Goal: Information Seeking & Learning: Check status

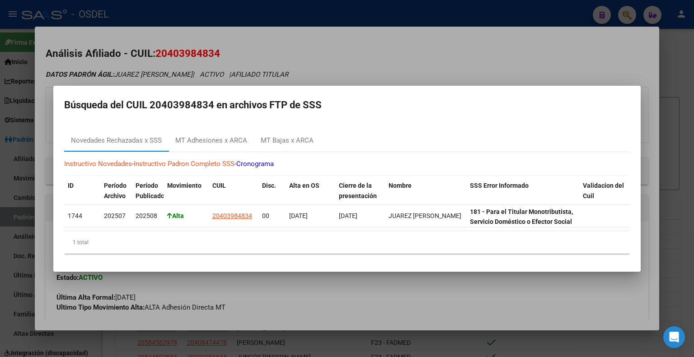
click at [633, 51] on div at bounding box center [347, 178] width 694 height 357
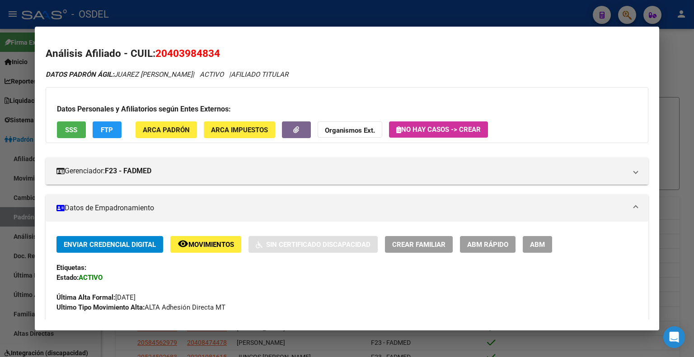
click at [671, 48] on div at bounding box center [347, 178] width 694 height 357
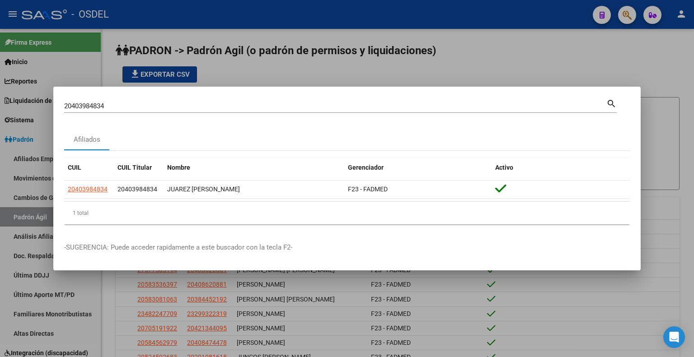
click at [600, 64] on div at bounding box center [347, 178] width 694 height 357
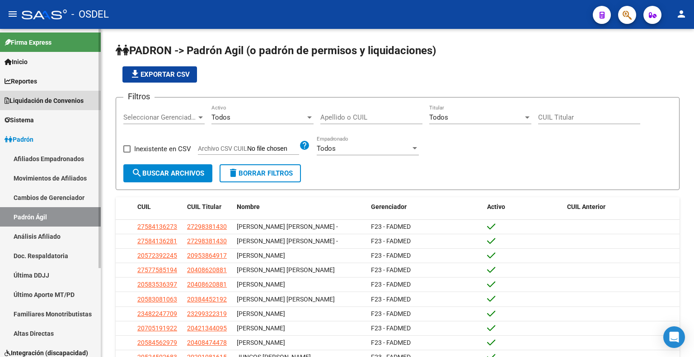
click at [64, 101] on span "Liquidación de Convenios" at bounding box center [44, 101] width 79 height 10
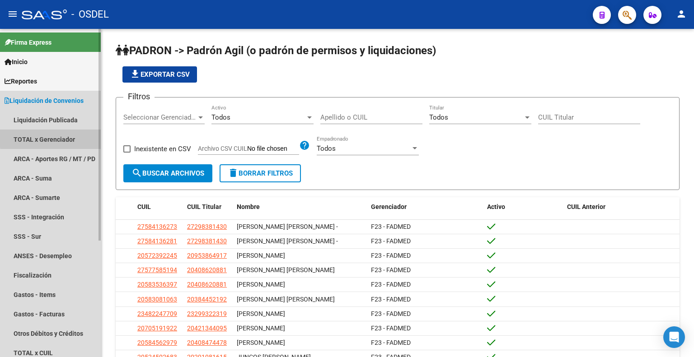
click at [70, 137] on link "TOTAL x Gerenciador" at bounding box center [50, 139] width 101 height 19
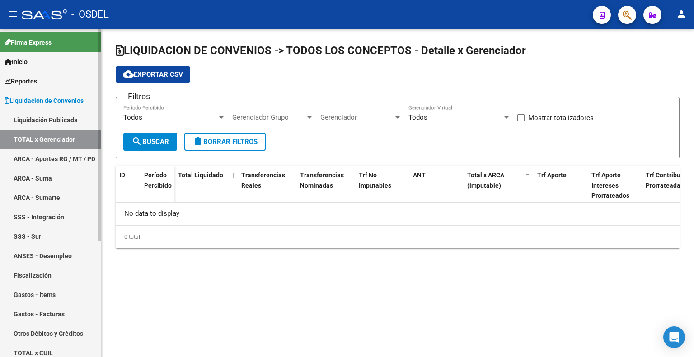
checkbox input "true"
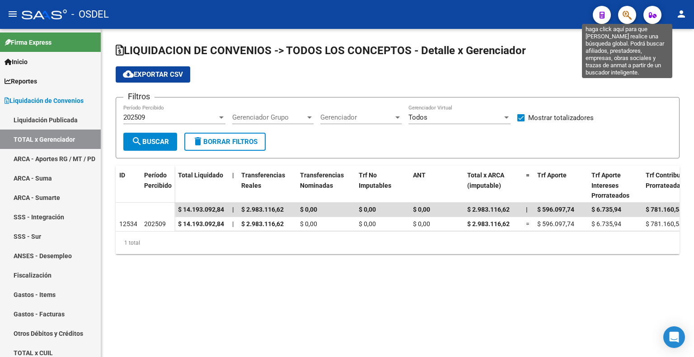
click at [626, 15] on icon "button" at bounding box center [626, 15] width 9 height 10
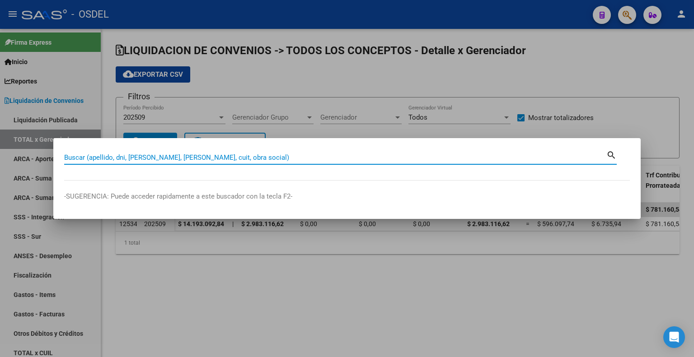
click at [238, 157] on input "Buscar (apellido, dni, [PERSON_NAME], [PERSON_NAME], cuit, obra social)" at bounding box center [335, 158] width 542 height 8
paste input "20403984834"
type input "20403984834"
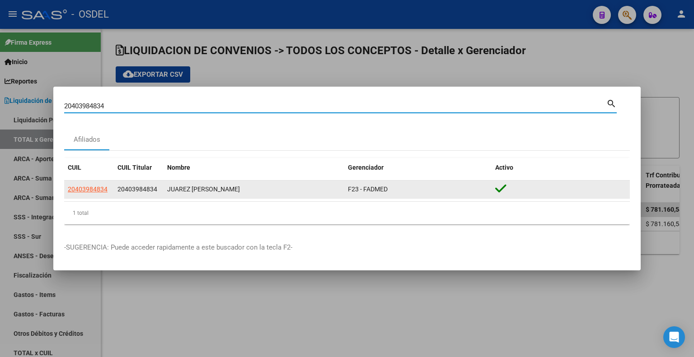
click at [500, 188] on icon at bounding box center [500, 188] width 11 height 13
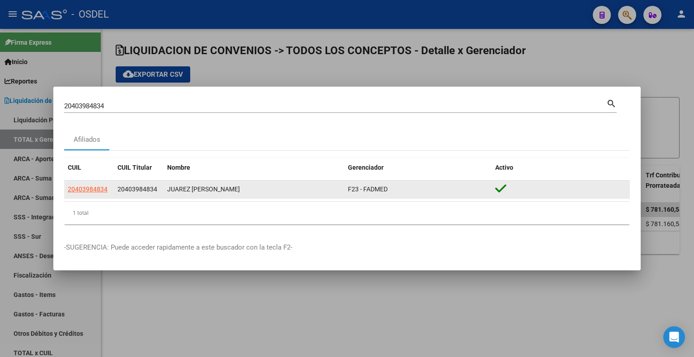
click at [367, 189] on span "F23 - FADMED" at bounding box center [368, 189] width 40 height 7
click at [95, 187] on span "20403984834" at bounding box center [88, 189] width 40 height 7
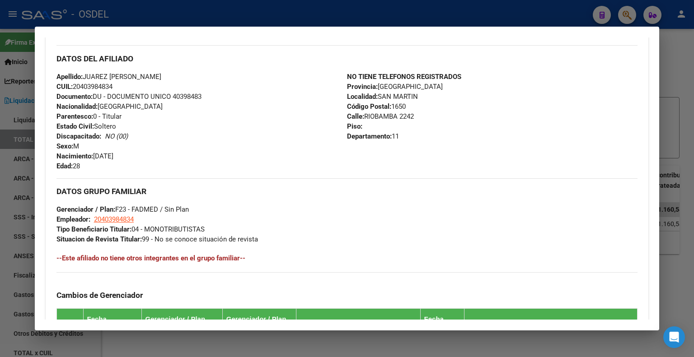
scroll to position [480, 0]
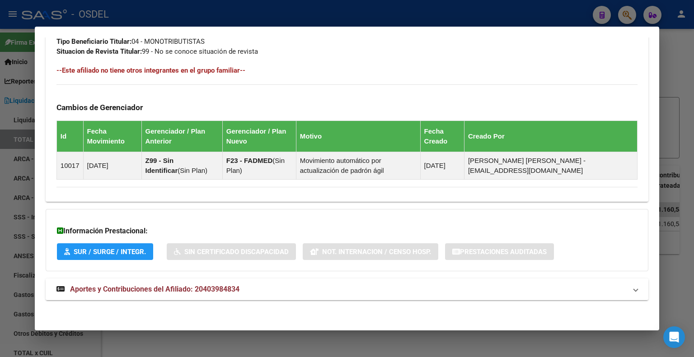
click at [157, 287] on span "Aportes y Contribuciones del Afiliado: 20403984834" at bounding box center [154, 289] width 169 height 9
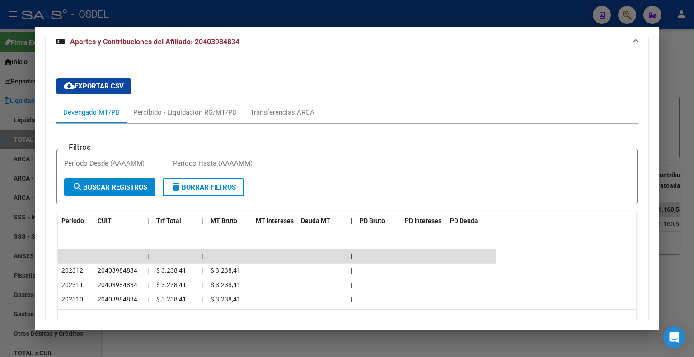
scroll to position [758, 0]
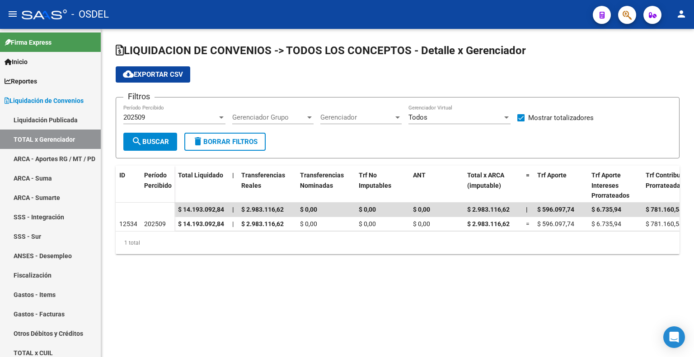
click at [624, 15] on icon "button" at bounding box center [626, 15] width 9 height 10
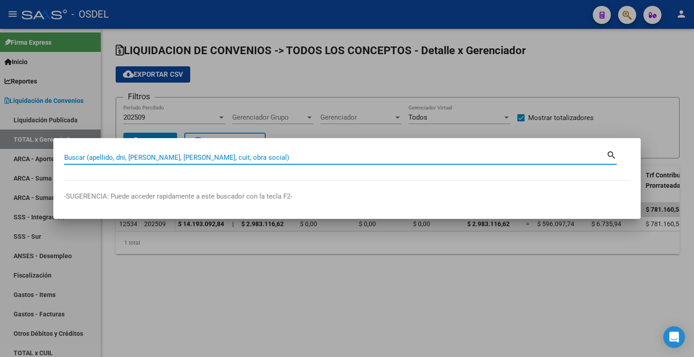
paste input "20422928198"
type input "20422928198"
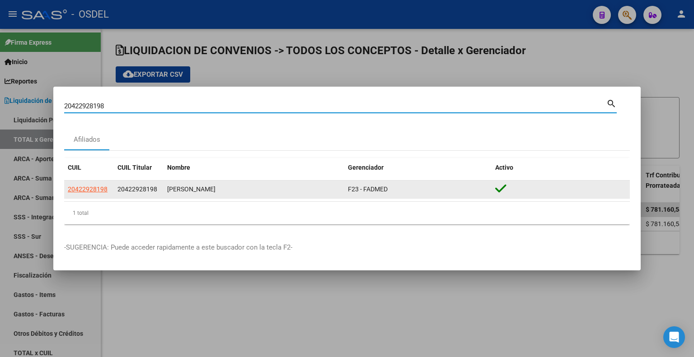
click at [499, 191] on icon at bounding box center [500, 188] width 11 height 13
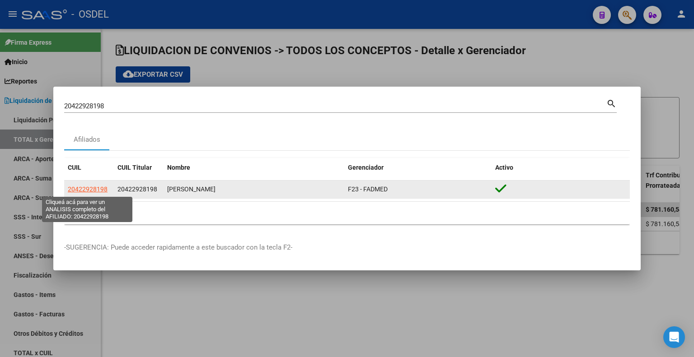
click at [76, 190] on span "20422928198" at bounding box center [88, 189] width 40 height 7
type textarea "20422928198"
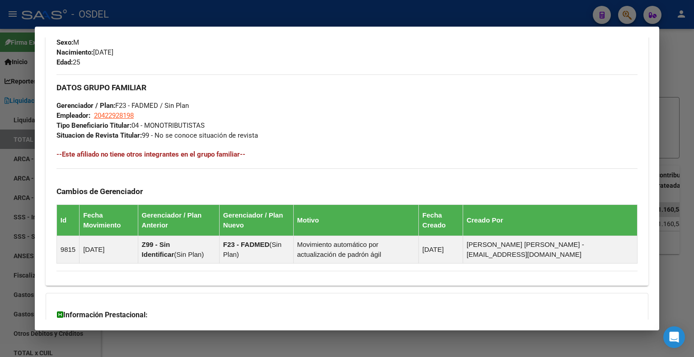
scroll to position [480, 0]
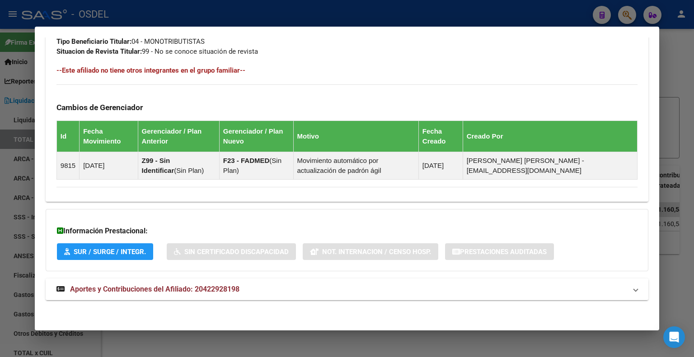
click at [158, 288] on span "Aportes y Contribuciones del Afiliado: 20422928198" at bounding box center [154, 289] width 169 height 9
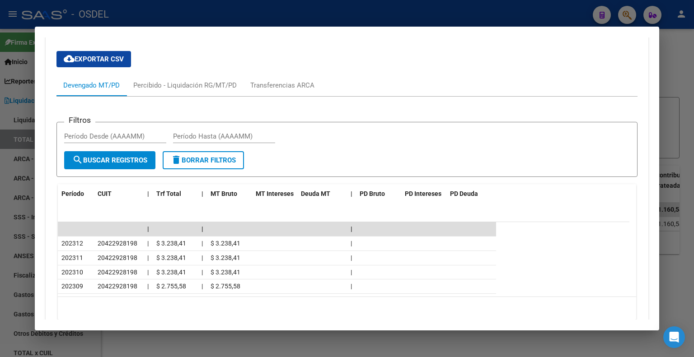
scroll to position [758, 0]
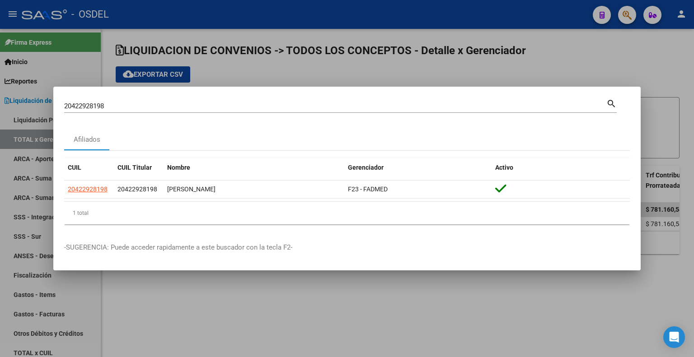
click at [299, 107] on input "20422928198" at bounding box center [335, 106] width 542 height 8
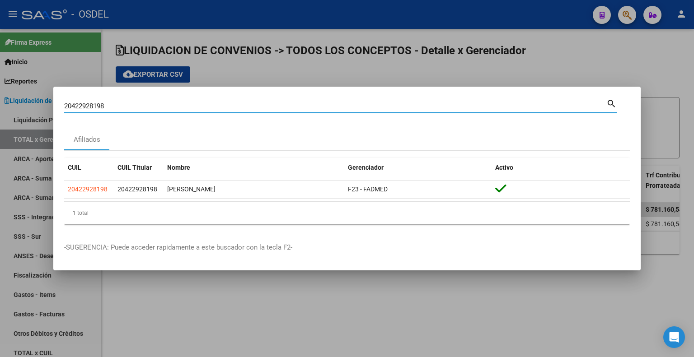
click at [299, 107] on input "20422928198" at bounding box center [335, 106] width 542 height 8
paste input "6283566"
type input "20426283566"
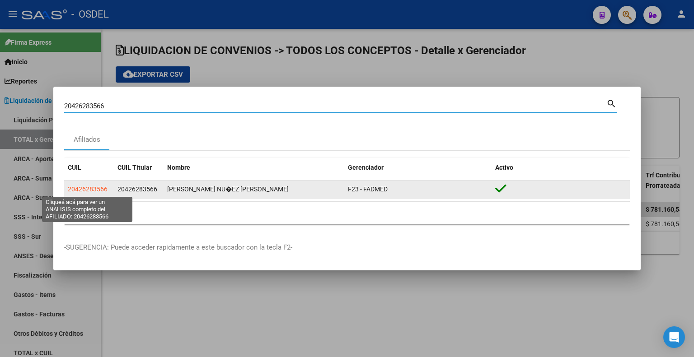
click at [103, 191] on span "20426283566" at bounding box center [88, 189] width 40 height 7
type textarea "20426283566"
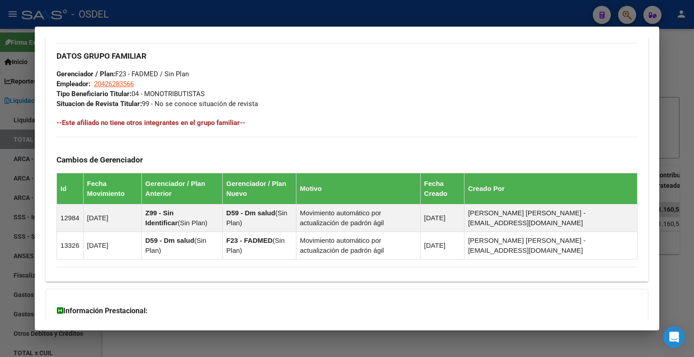
scroll to position [507, 0]
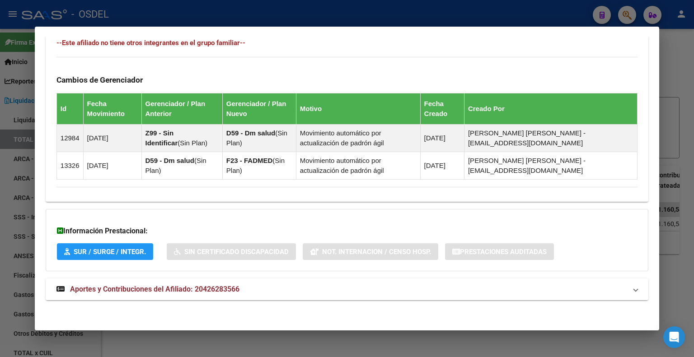
click at [145, 289] on span "Aportes y Contribuciones del Afiliado: 20426283566" at bounding box center [154, 289] width 169 height 9
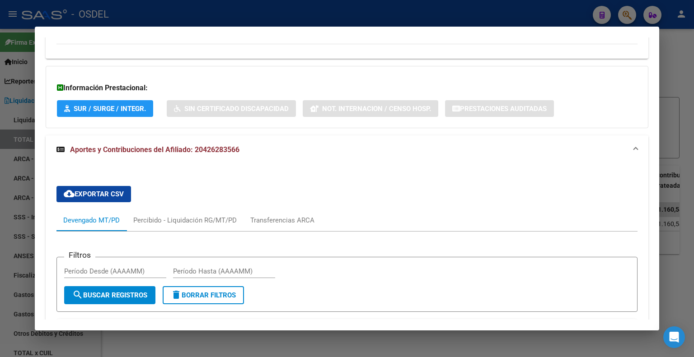
scroll to position [782, 0]
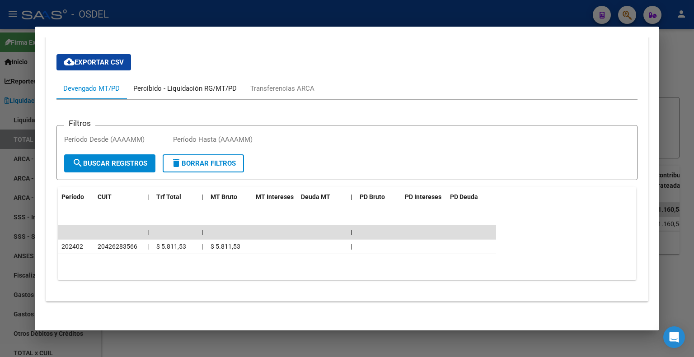
click at [211, 88] on div "Percibido - Liquidación RG/MT/PD" at bounding box center [184, 89] width 103 height 10
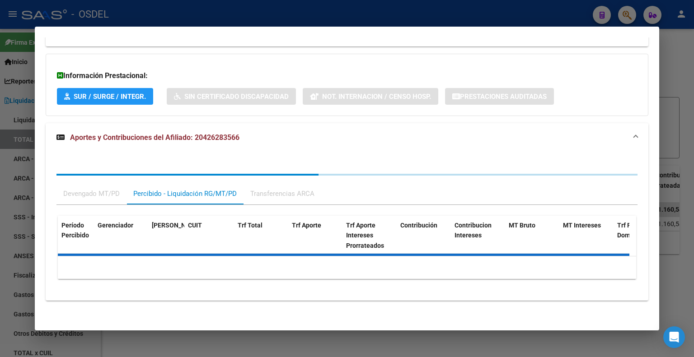
scroll to position [699, 0]
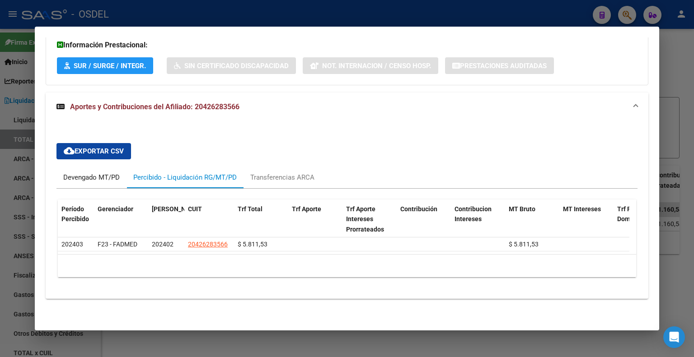
click at [99, 173] on div "Devengado MT/PD" at bounding box center [91, 178] width 56 height 10
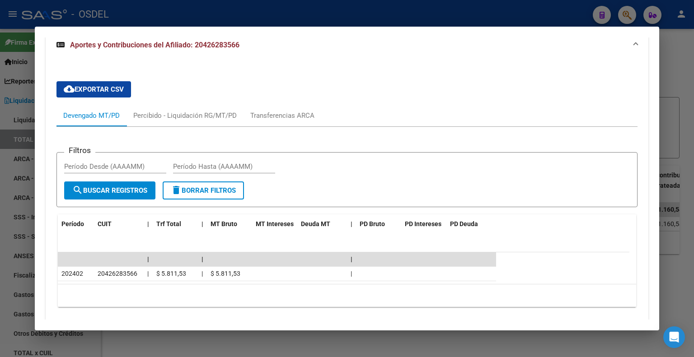
scroll to position [782, 0]
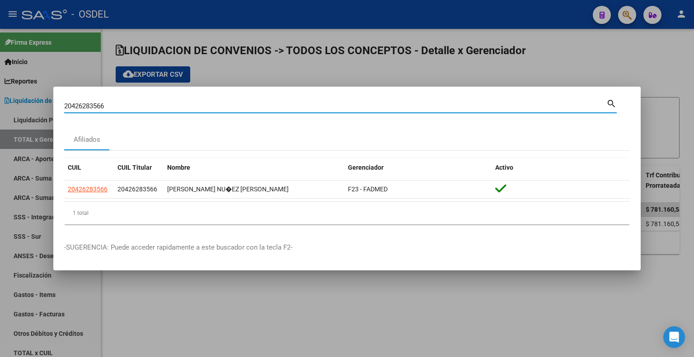
drag, startPoint x: 137, startPoint y: 104, endPoint x: 46, endPoint y: 103, distance: 91.2
click at [46, 103] on div "20426283566 Buscar (apellido, dni, cuil, nro traspaso, cuit, obra social) searc…" at bounding box center [347, 178] width 694 height 357
paste input "3461060"
type input "20434610606"
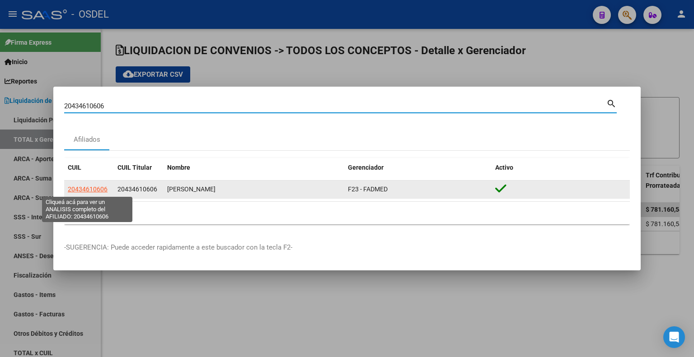
click at [96, 191] on span "20434610606" at bounding box center [88, 189] width 40 height 7
type textarea "20434610606"
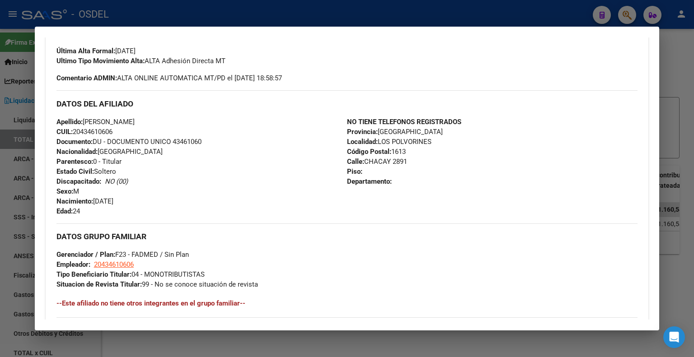
scroll to position [480, 0]
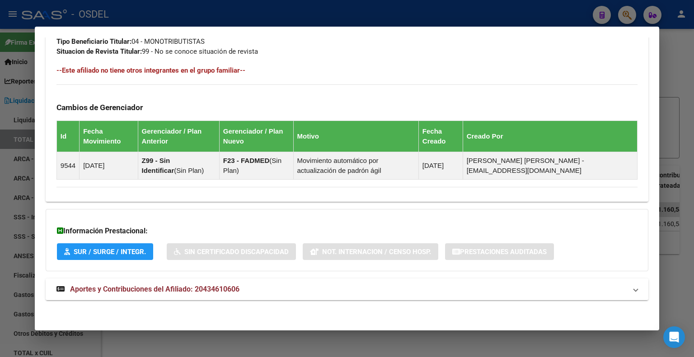
click at [131, 289] on span "Aportes y Contribuciones del Afiliado: 20434610606" at bounding box center [154, 289] width 169 height 9
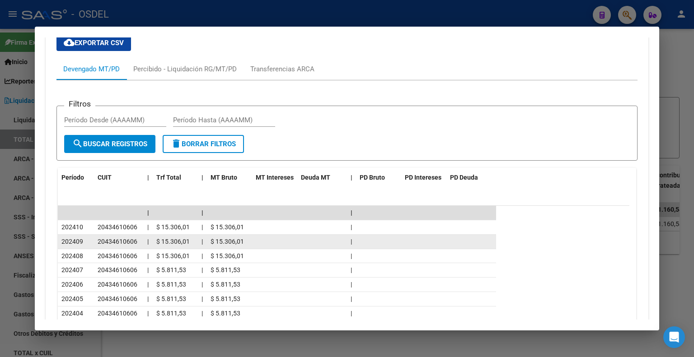
scroll to position [758, 0]
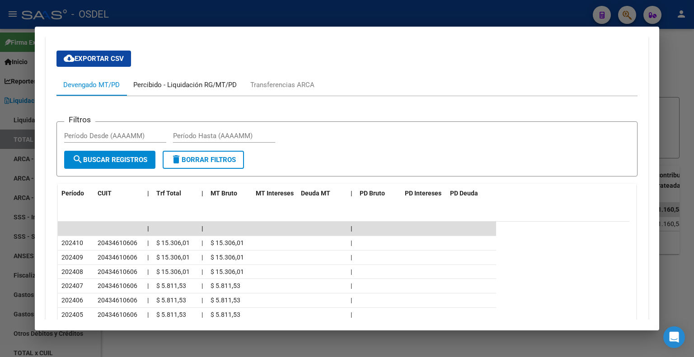
click at [187, 80] on div "Percibido - Liquidación RG/MT/PD" at bounding box center [184, 85] width 103 height 10
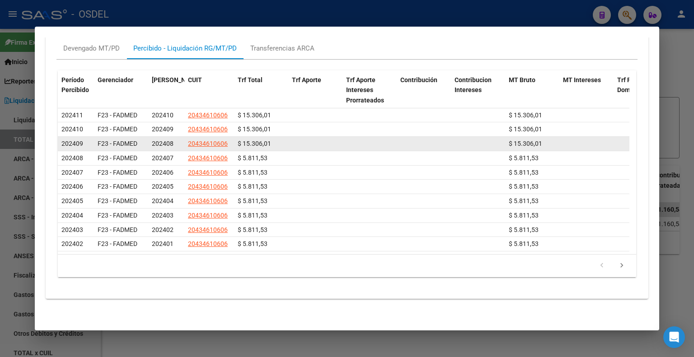
scroll to position [709, 0]
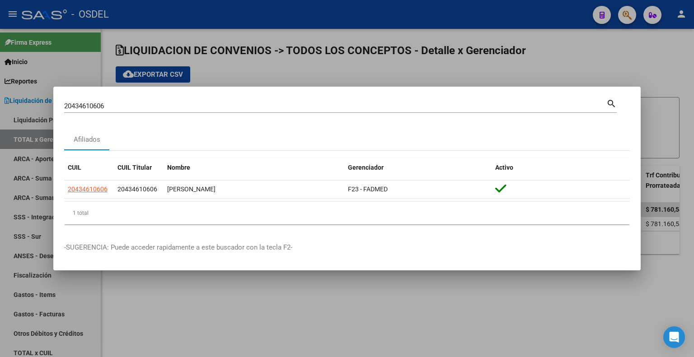
click at [175, 101] on div "20434610606 Buscar (apellido, dni, cuil, [PERSON_NAME], cuit, obra social)" at bounding box center [335, 106] width 542 height 14
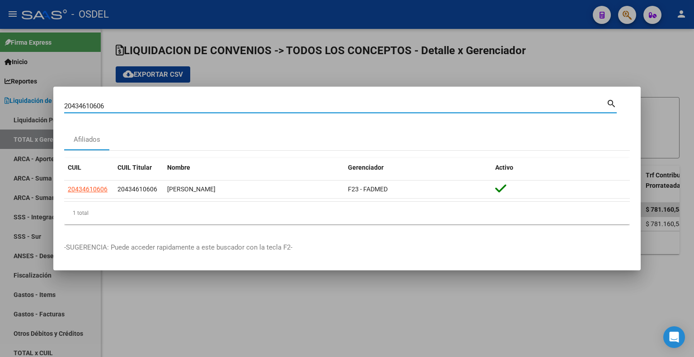
click at [174, 103] on input "20434610606" at bounding box center [335, 106] width 542 height 8
paste input "95129419"
type input "20951294196"
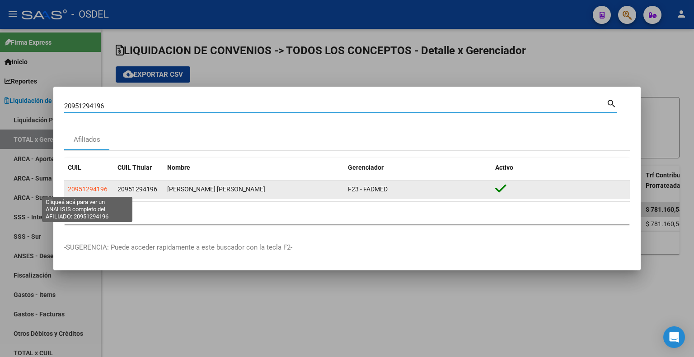
click at [101, 193] on span "20951294196" at bounding box center [88, 189] width 40 height 7
type textarea "20951294196"
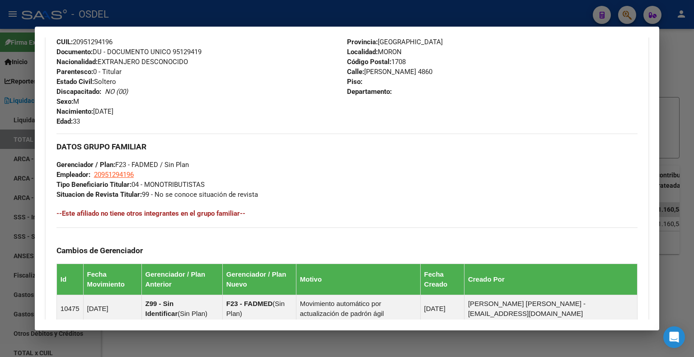
scroll to position [480, 0]
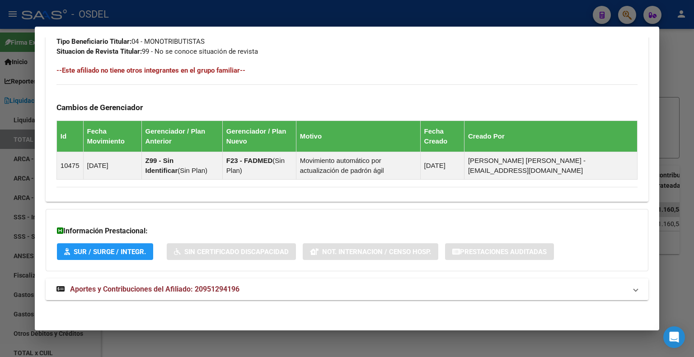
click at [160, 286] on span "Aportes y Contribuciones del Afiliado: 20951294196" at bounding box center [154, 289] width 169 height 9
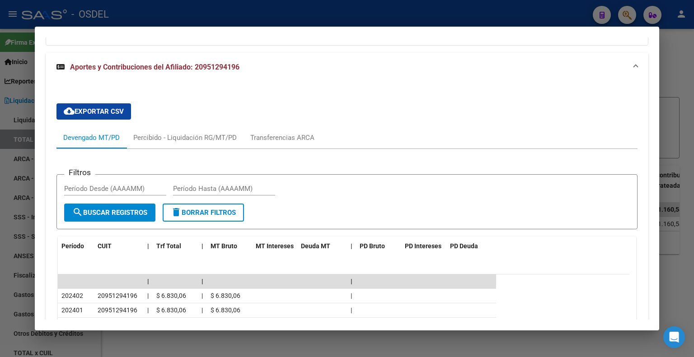
scroll to position [784, 0]
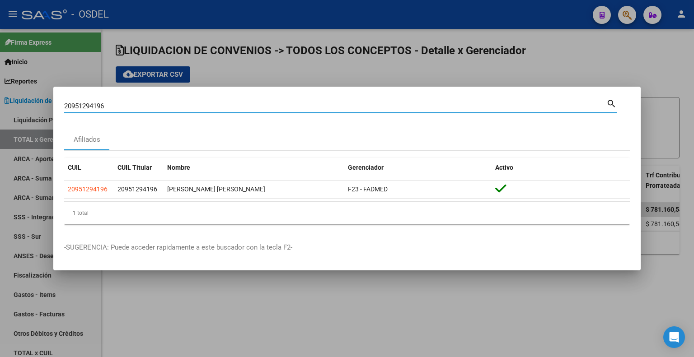
click at [204, 106] on input "20951294196" at bounding box center [335, 106] width 542 height 8
paste input "3379062814"
type input "23379062814"
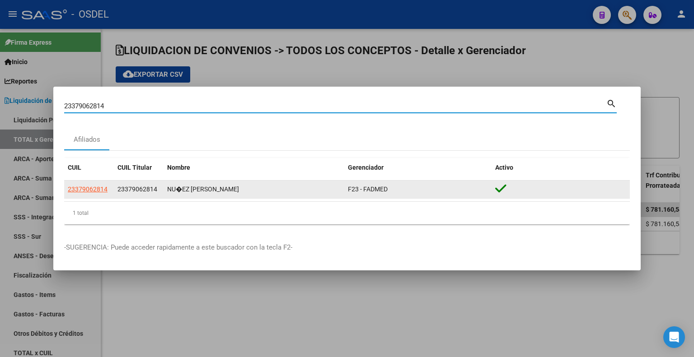
click at [88, 194] on app-link-go-to "23379062814" at bounding box center [88, 189] width 40 height 10
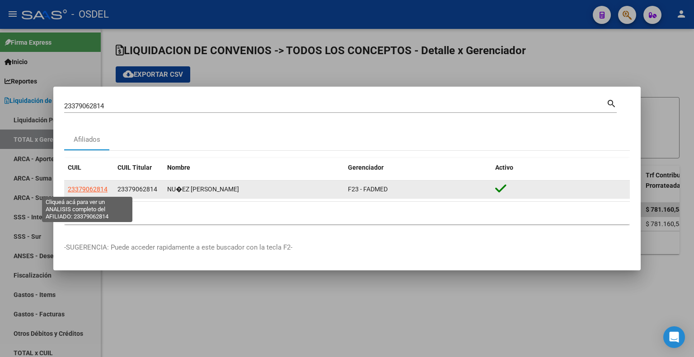
click at [89, 191] on span "23379062814" at bounding box center [88, 189] width 40 height 7
type textarea "23379062814"
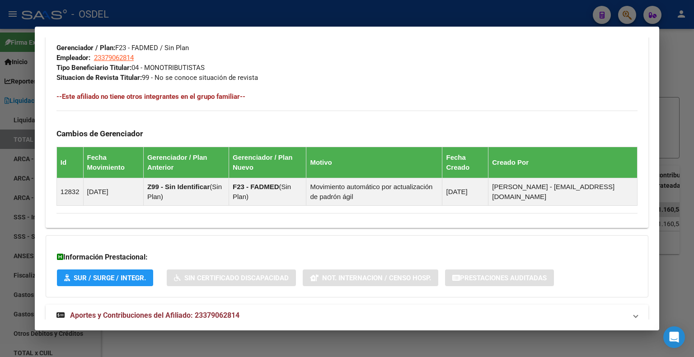
scroll to position [480, 0]
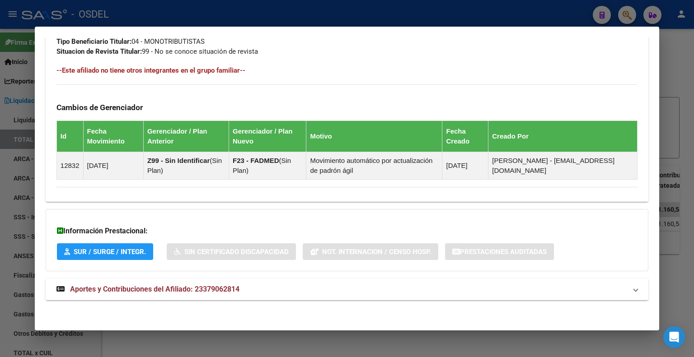
click at [134, 285] on span "Aportes y Contribuciones del Afiliado: 23379062814" at bounding box center [154, 289] width 169 height 9
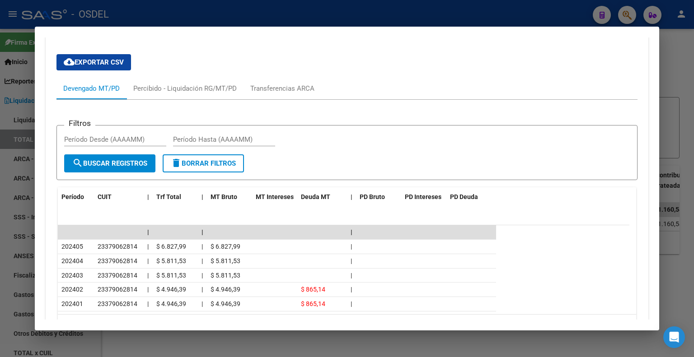
scroll to position [803, 0]
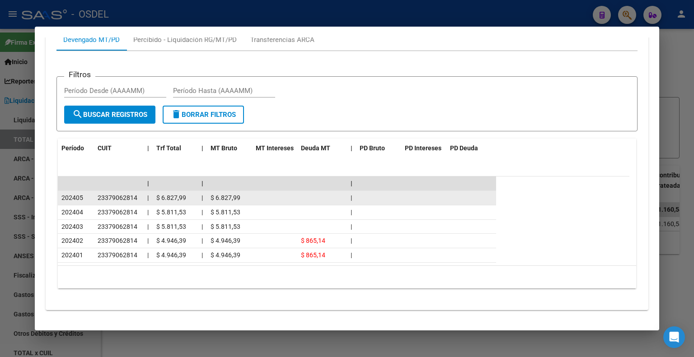
drag, startPoint x: 59, startPoint y: 196, endPoint x: 85, endPoint y: 196, distance: 26.6
click at [85, 196] on datatable-body-cell "202405" at bounding box center [76, 198] width 36 height 14
copy span "202405"
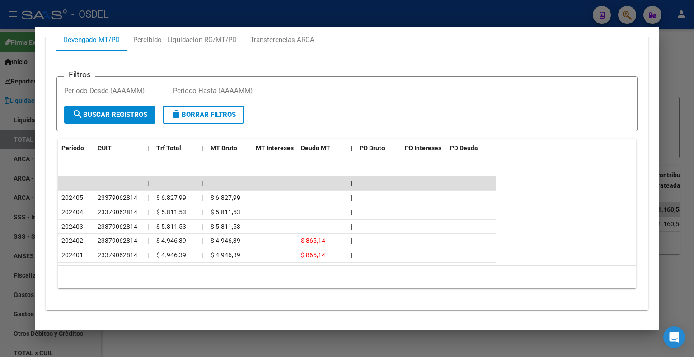
scroll to position [0, 0]
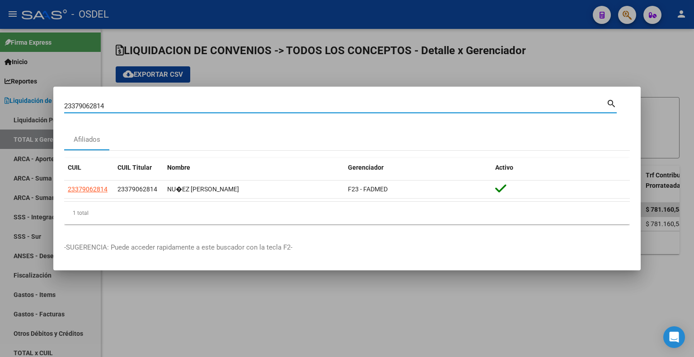
drag, startPoint x: 138, startPoint y: 107, endPoint x: 23, endPoint y: 106, distance: 114.3
click at [24, 106] on div "23379062814 Buscar (apellido, dni, cuil, nro traspaso, cuit, obra social) searc…" at bounding box center [347, 178] width 694 height 357
paste input "7389227841"
type input "27389227841"
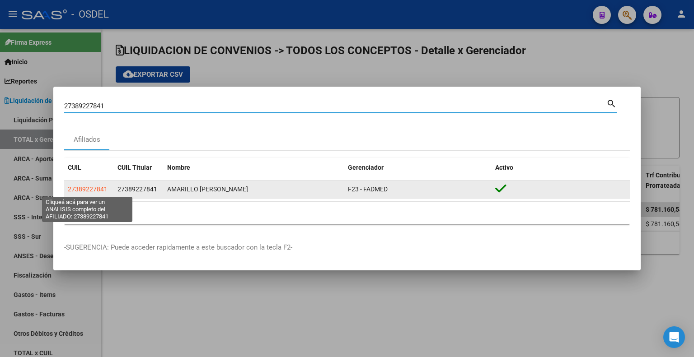
click at [101, 193] on span "27389227841" at bounding box center [88, 189] width 40 height 7
type textarea "27389227841"
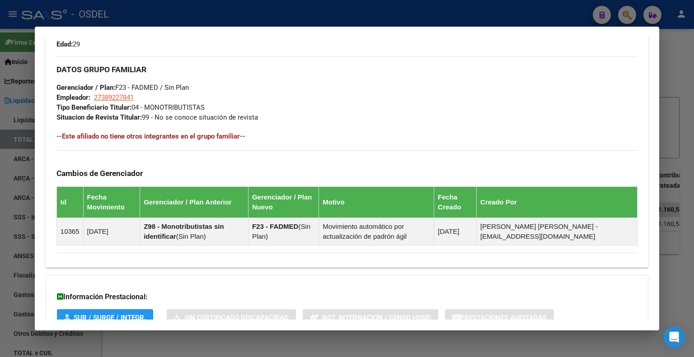
scroll to position [480, 0]
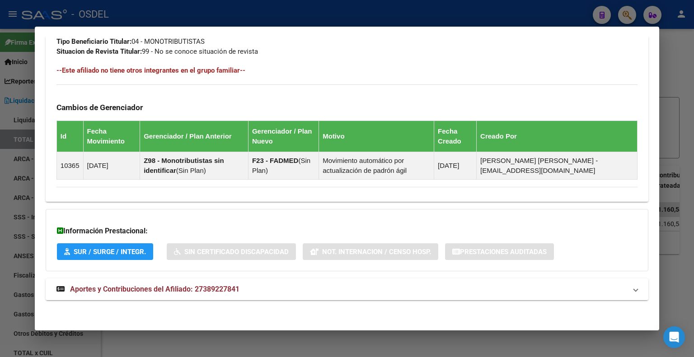
click at [115, 286] on span "Aportes y Contribuciones del Afiliado: 27389227841" at bounding box center [154, 289] width 169 height 9
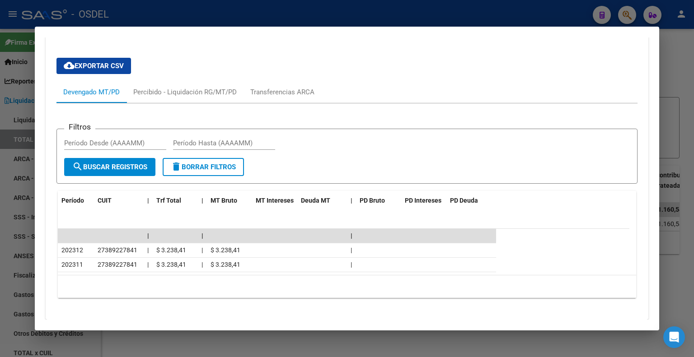
scroll to position [770, 0]
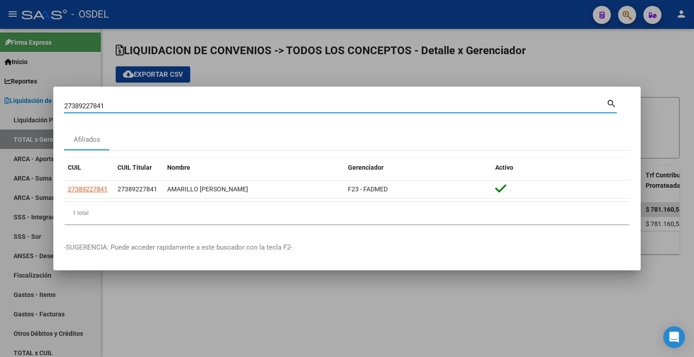
drag, startPoint x: 206, startPoint y: 104, endPoint x: 9, endPoint y: 99, distance: 196.5
click at [12, 99] on div "27389227841 Buscar (apellido, dni, cuil, nro traspaso, cuit, obra social) searc…" at bounding box center [347, 178] width 694 height 357
paste input "0234814940"
type input "20234814940"
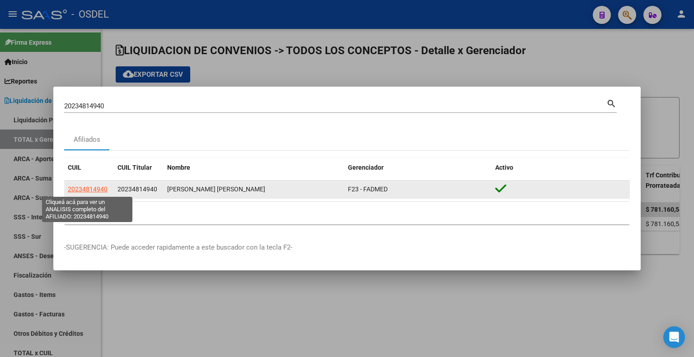
click at [91, 189] on span "20234814940" at bounding box center [88, 189] width 40 height 7
type textarea "20234814940"
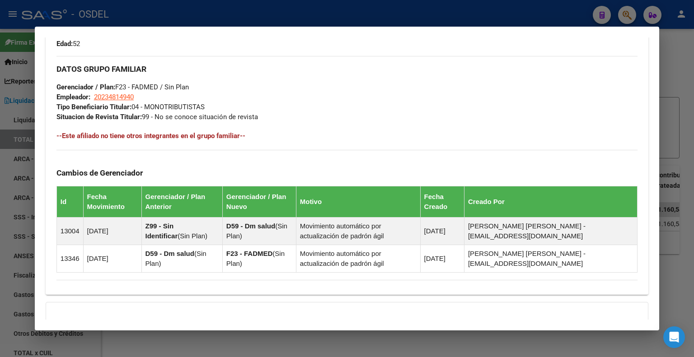
scroll to position [507, 0]
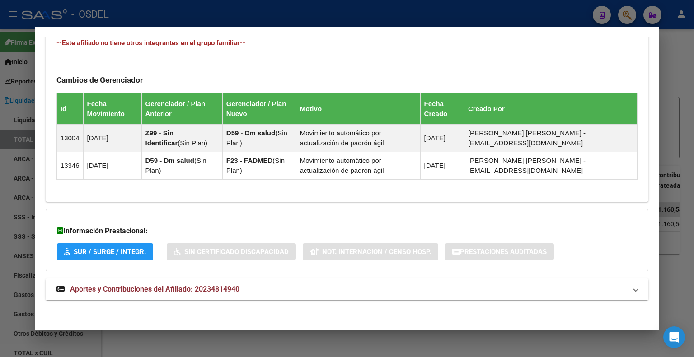
click at [144, 285] on span "Aportes y Contribuciones del Afiliado: 20234814940" at bounding box center [154, 289] width 169 height 9
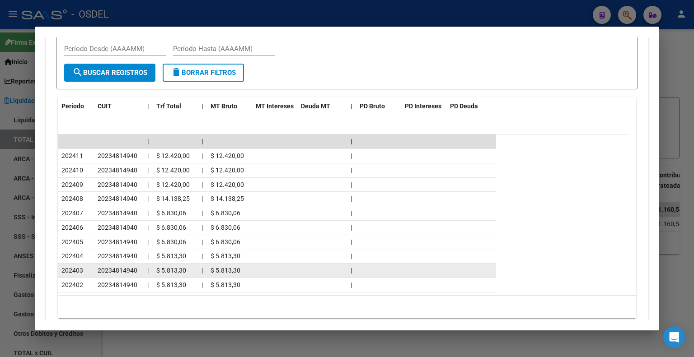
scroll to position [874, 0]
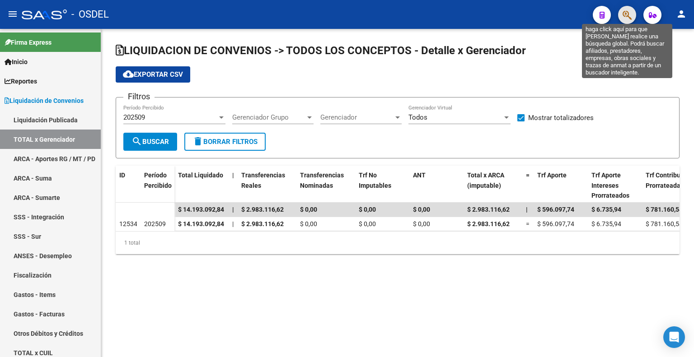
click at [625, 19] on icon "button" at bounding box center [626, 15] width 9 height 10
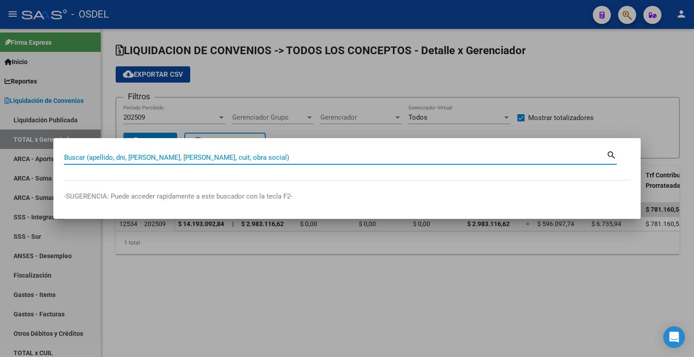
click at [263, 157] on input "Buscar (apellido, dni, [PERSON_NAME], [PERSON_NAME], cuit, obra social)" at bounding box center [335, 158] width 542 height 8
paste input "20266508973"
type input "20266508973"
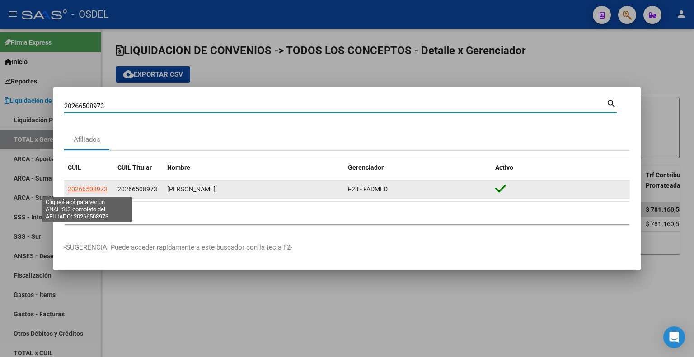
click at [78, 190] on span "20266508973" at bounding box center [88, 189] width 40 height 7
type textarea "20266508973"
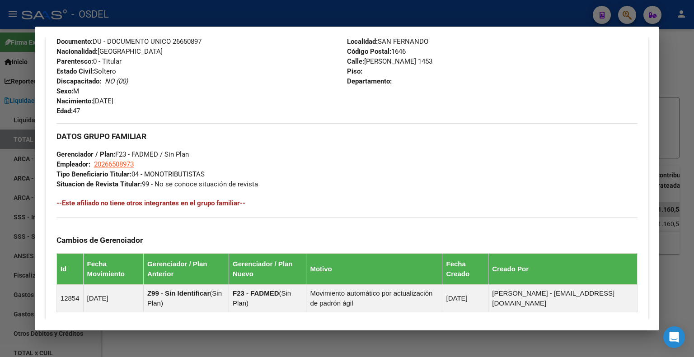
scroll to position [480, 0]
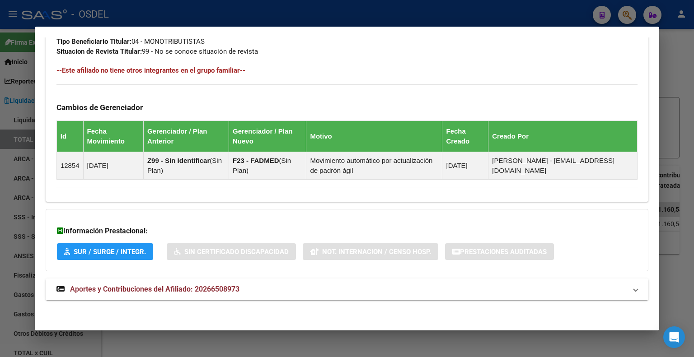
click at [180, 288] on span "Aportes y Contribuciones del Afiliado: 20266508973" at bounding box center [154, 289] width 169 height 9
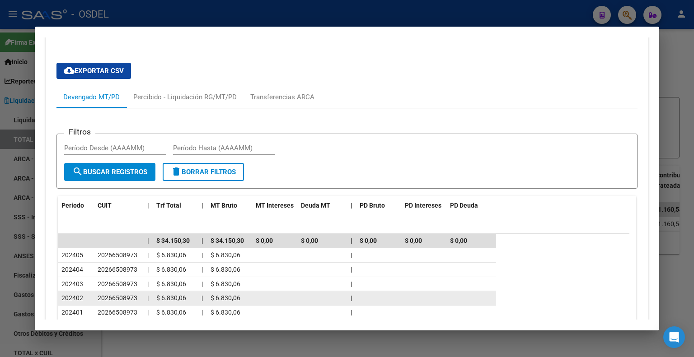
scroll to position [757, 0]
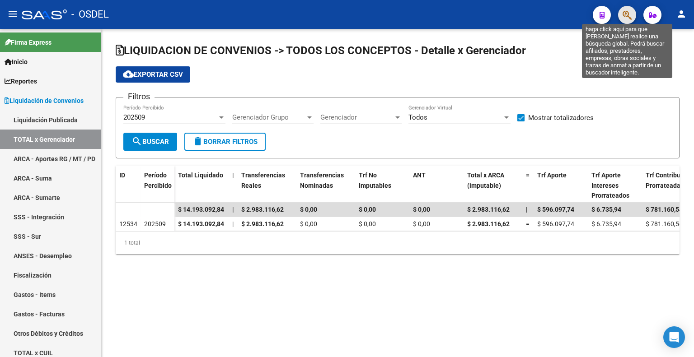
click at [630, 15] on icon "button" at bounding box center [626, 15] width 9 height 10
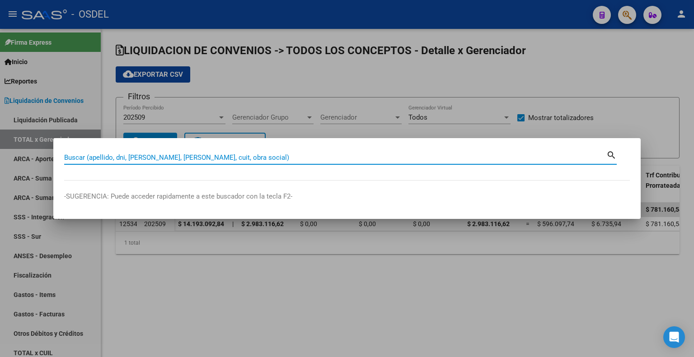
paste input "20270082344"
type input "20270082344"
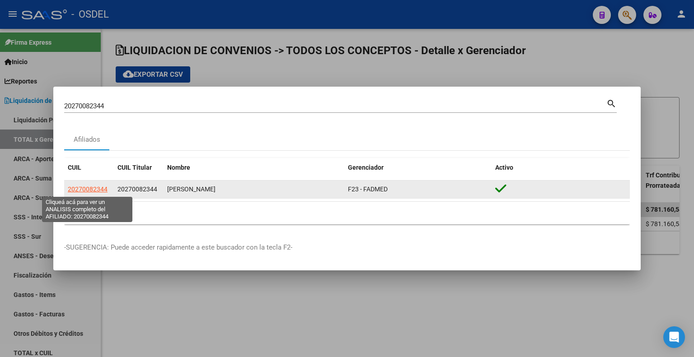
click at [87, 191] on span "20270082344" at bounding box center [88, 189] width 40 height 7
type textarea "20270082344"
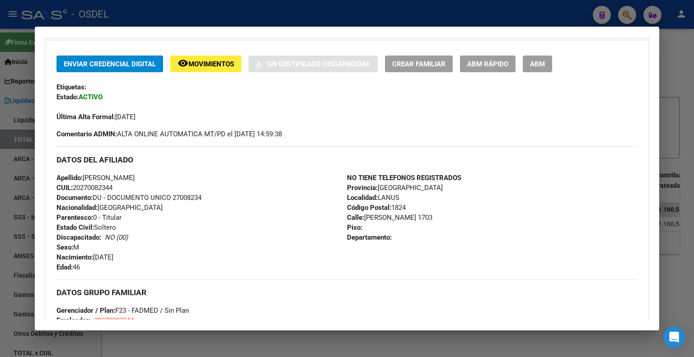
scroll to position [394, 0]
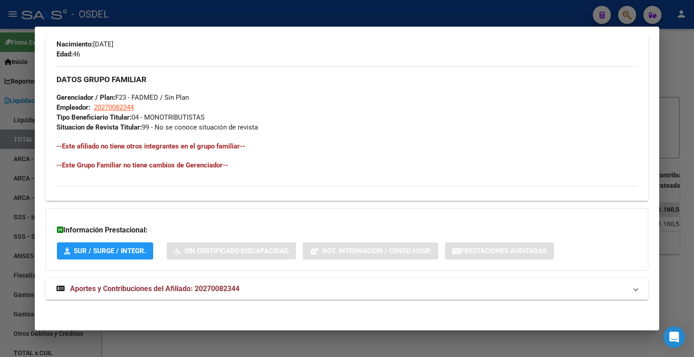
click at [168, 290] on span "Aportes y Contribuciones del Afiliado: 20270082344" at bounding box center [154, 289] width 169 height 9
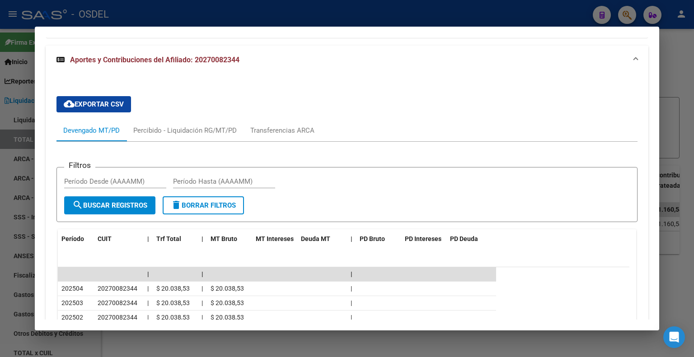
scroll to position [627, 0]
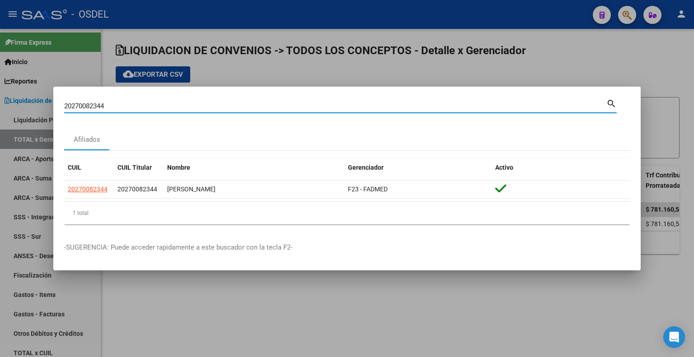
drag, startPoint x: 134, startPoint y: 111, endPoint x: 2, endPoint y: 114, distance: 131.9
click at [2, 115] on div "20270082344 Buscar (apellido, dni, cuil, nro traspaso, cuit, obra social) searc…" at bounding box center [347, 178] width 694 height 357
paste input "4461609"
type input "20274461609"
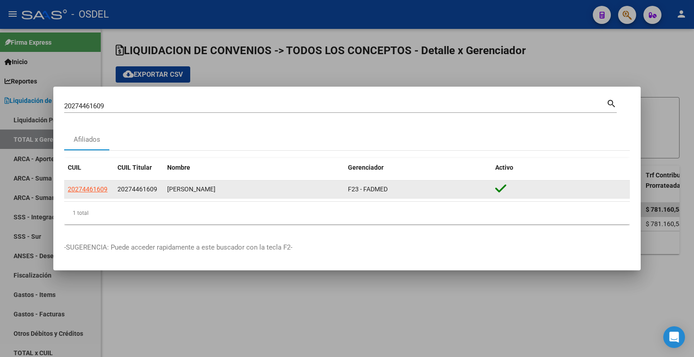
click at [501, 190] on icon at bounding box center [500, 188] width 11 height 13
click at [84, 191] on span "20274461609" at bounding box center [88, 189] width 40 height 7
type textarea "20274461609"
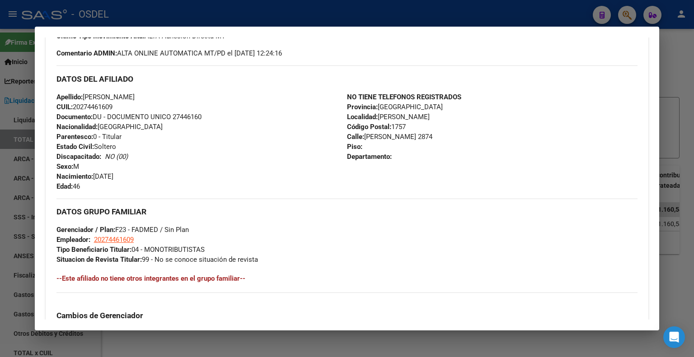
scroll to position [480, 0]
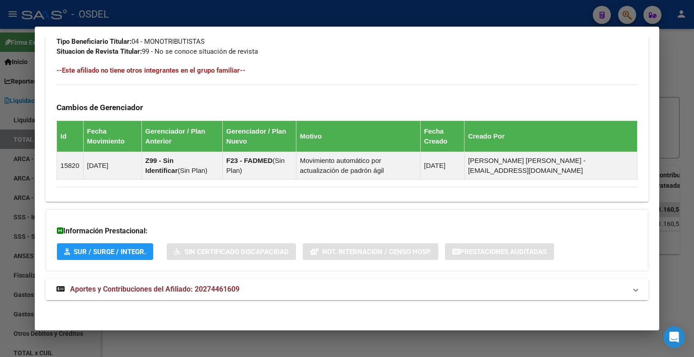
click at [159, 289] on span "Aportes y Contribuciones del Afiliado: 20274461609" at bounding box center [154, 289] width 169 height 9
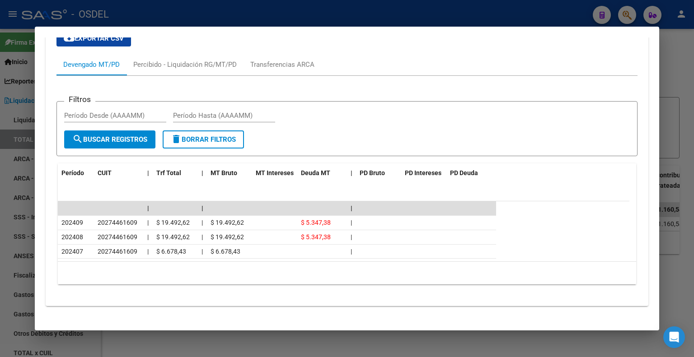
scroll to position [784, 0]
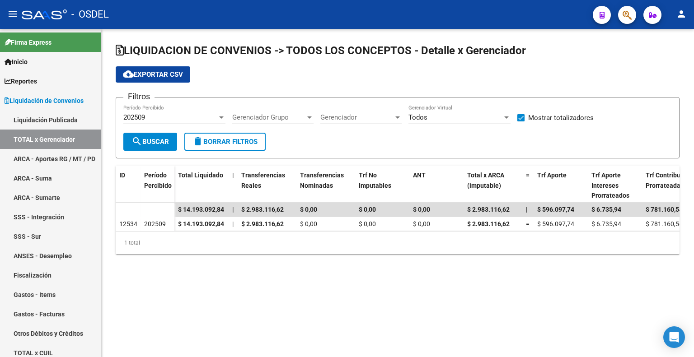
click at [626, 25] on mat-toolbar "menu - OSDEL person" at bounding box center [347, 14] width 694 height 29
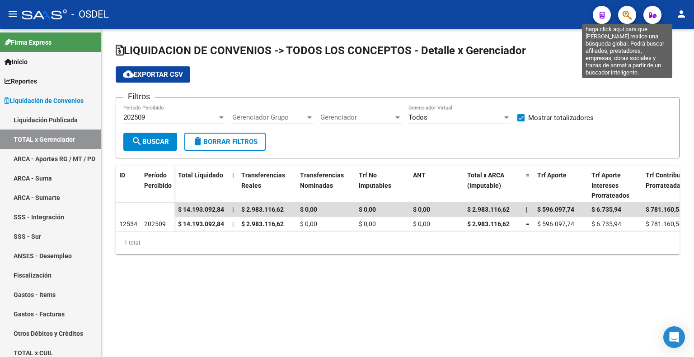
click at [629, 16] on icon "button" at bounding box center [626, 15] width 9 height 10
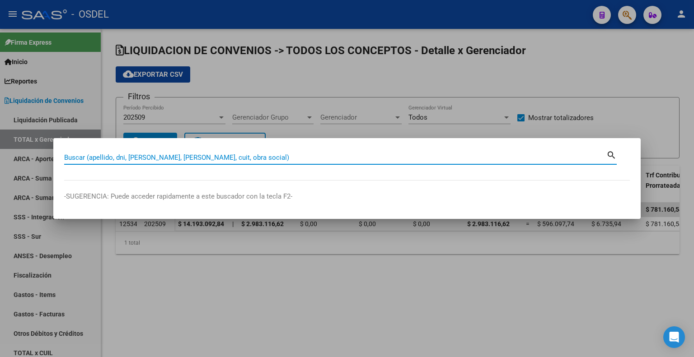
paste input "20298564174"
type input "20298564174"
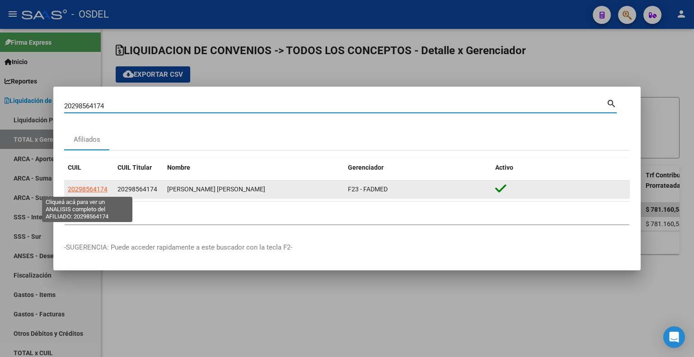
click at [99, 189] on span "20298564174" at bounding box center [88, 189] width 40 height 7
type textarea "20298564174"
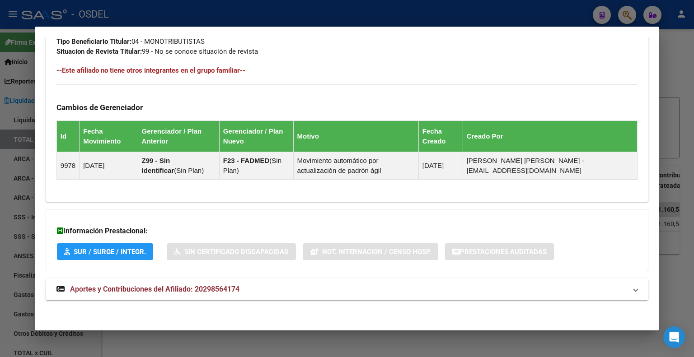
click at [179, 284] on strong "Aportes y Contribuciones del Afiliado: 20298564174" at bounding box center [147, 289] width 183 height 11
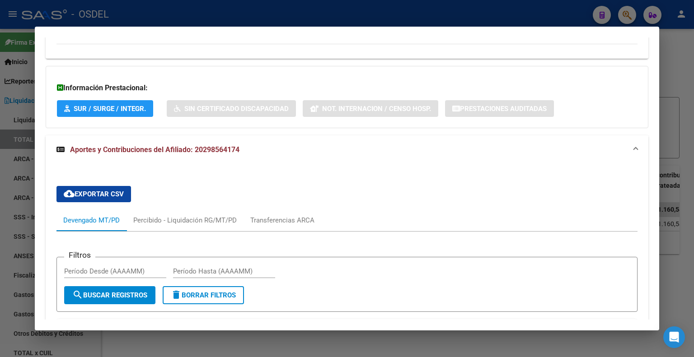
scroll to position [849, 0]
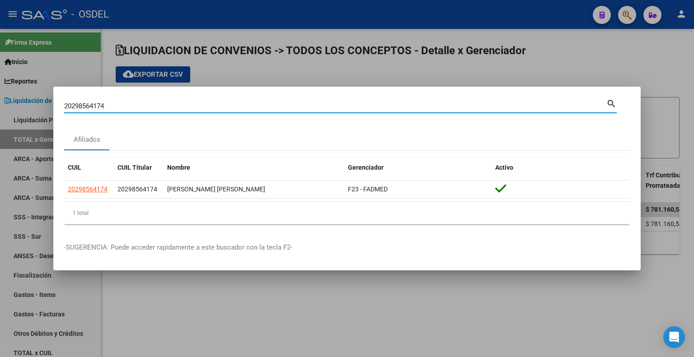
drag, startPoint x: 138, startPoint y: 106, endPoint x: 42, endPoint y: 106, distance: 95.7
click at [43, 106] on div "20298564174 Buscar (apellido, dni, cuil, nro traspaso, cuit, obra social) searc…" at bounding box center [347, 178] width 694 height 357
paste input "307454255"
type input "20307454255"
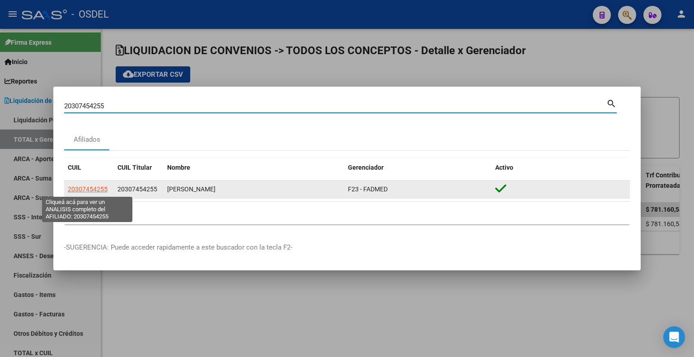
click at [87, 189] on span "20307454255" at bounding box center [88, 189] width 40 height 7
type textarea "20307454255"
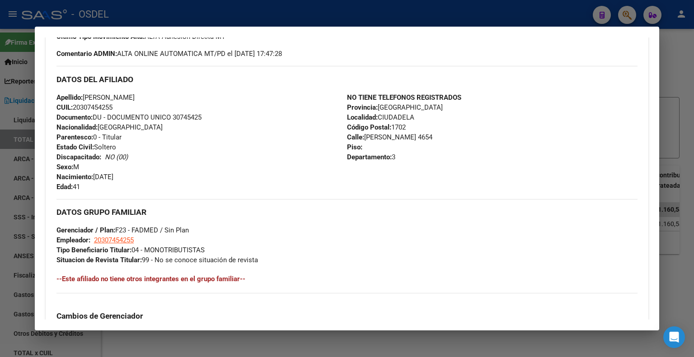
scroll to position [480, 0]
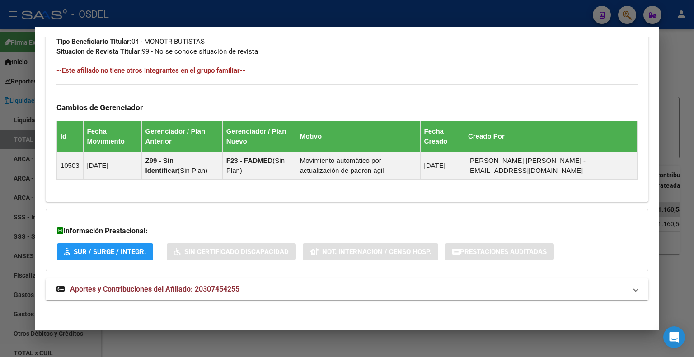
click at [141, 284] on strong "Aportes y Contribuciones del Afiliado: 20307454255" at bounding box center [147, 289] width 183 height 11
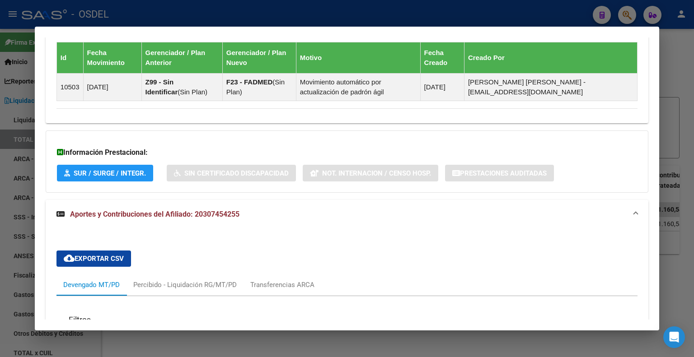
scroll to position [558, 0]
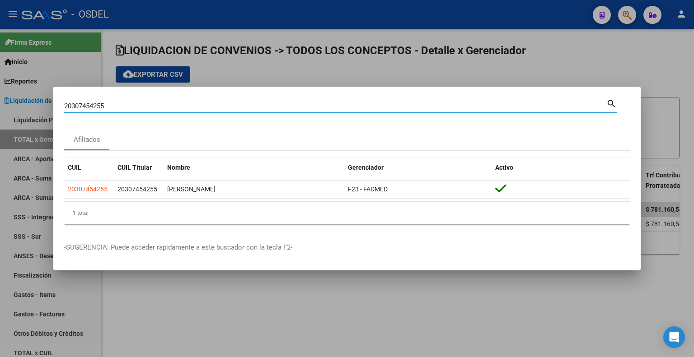
drag, startPoint x: 122, startPoint y: 108, endPoint x: 11, endPoint y: 108, distance: 111.1
click at [11, 108] on div "20307454255 Buscar (apellido, dni, cuil, nro traspaso, cuit, obra social) searc…" at bounding box center [347, 178] width 694 height 357
paste input "16672478"
type input "20316672478"
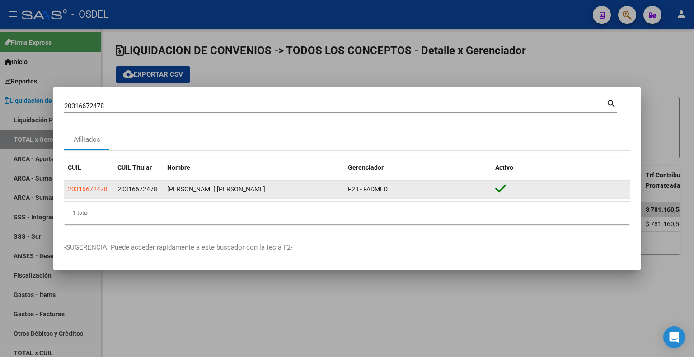
click at [228, 193] on div "[PERSON_NAME] [PERSON_NAME]" at bounding box center [253, 189] width 173 height 10
click at [498, 187] on icon at bounding box center [500, 188] width 11 height 13
click at [92, 187] on span "20316672478" at bounding box center [88, 189] width 40 height 7
type textarea "20316672478"
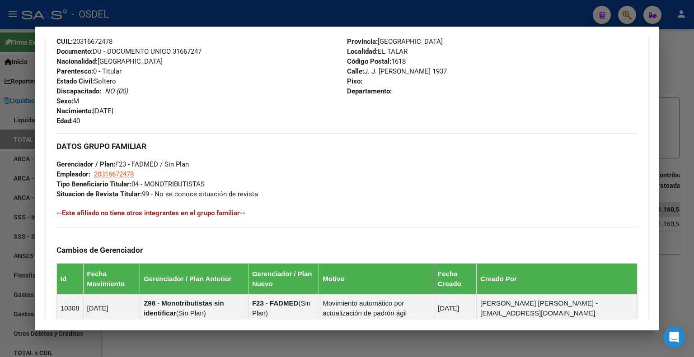
scroll to position [480, 0]
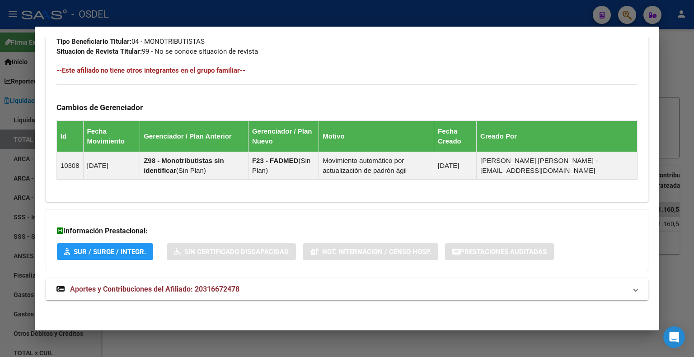
click at [137, 291] on span "Aportes y Contribuciones del Afiliado: 20316672478" at bounding box center [154, 289] width 169 height 9
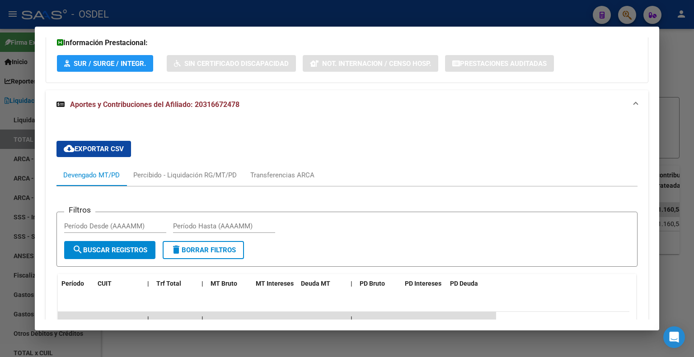
scroll to position [536, 0]
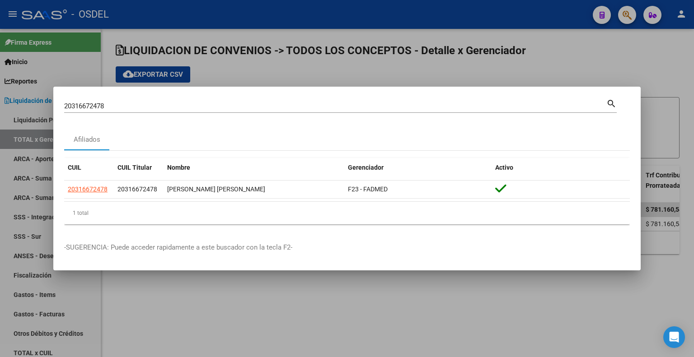
click at [578, 61] on div at bounding box center [347, 178] width 694 height 357
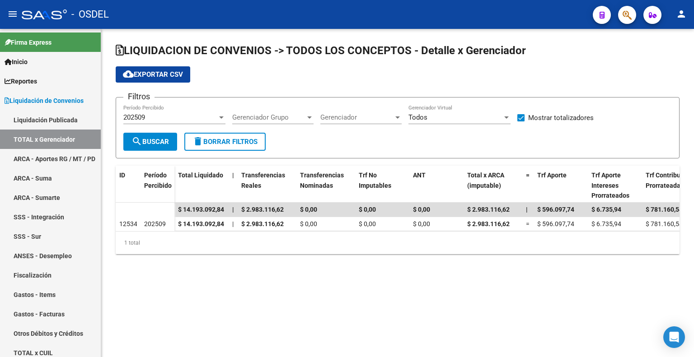
click at [632, 16] on button "button" at bounding box center [627, 15] width 18 height 18
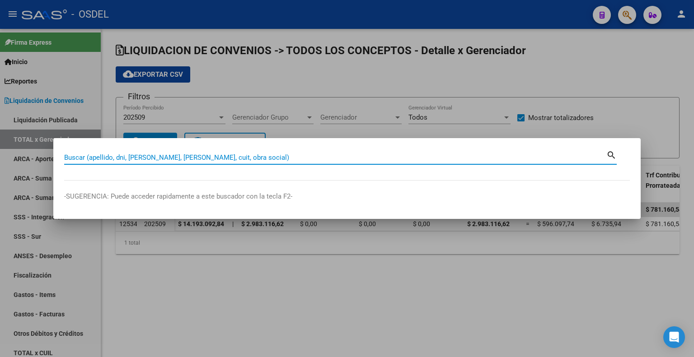
paste input "20287377860"
type input "20287377860"
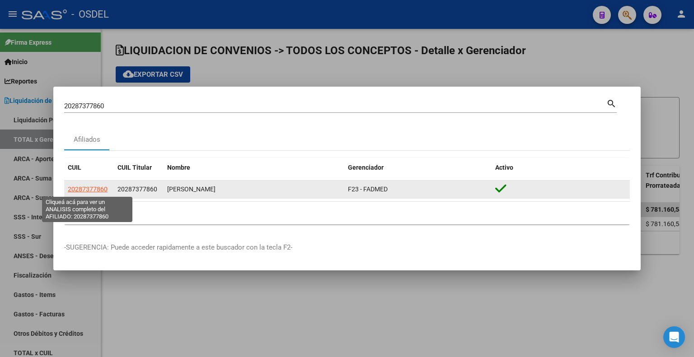
click at [83, 187] on span "20287377860" at bounding box center [88, 189] width 40 height 7
type textarea "20287377860"
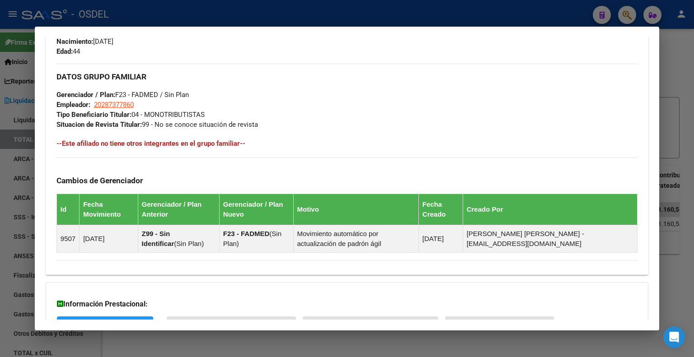
scroll to position [480, 0]
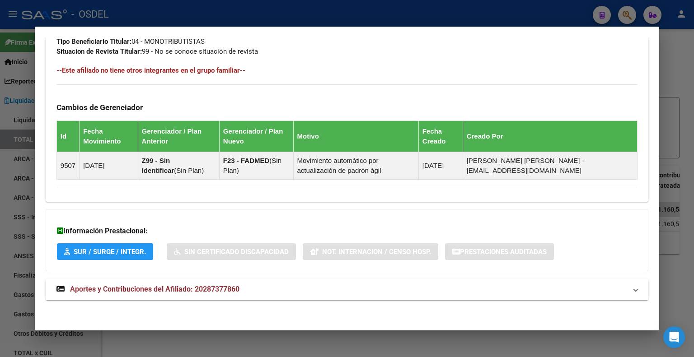
click at [134, 285] on span "Aportes y Contribuciones del Afiliado: 20287377860" at bounding box center [154, 289] width 169 height 9
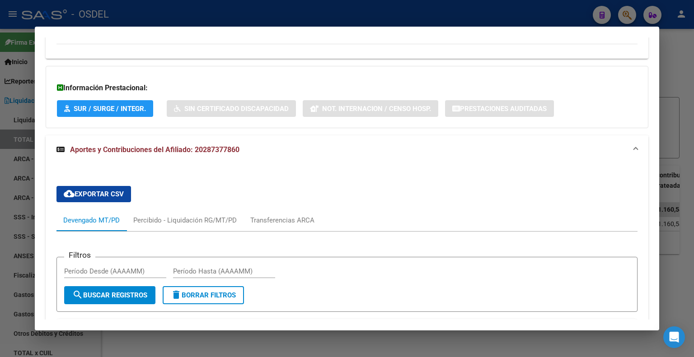
scroll to position [770, 0]
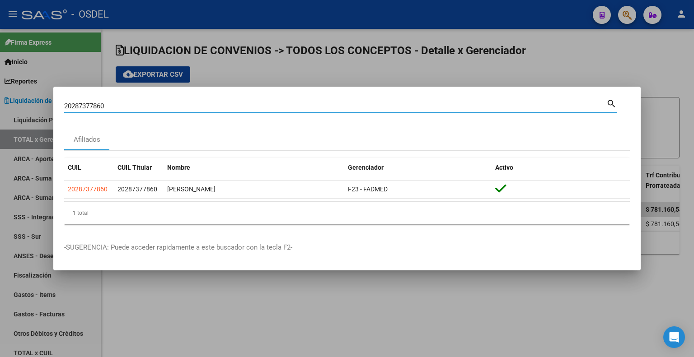
drag, startPoint x: 135, startPoint y: 105, endPoint x: 0, endPoint y: 107, distance: 135.5
click at [0, 107] on div "20287377860 Buscar (apellido, dni, cuil, nro traspaso, cuit, obra social) searc…" at bounding box center [347, 178] width 694 height 357
paste input "9139843"
type input "20291398430"
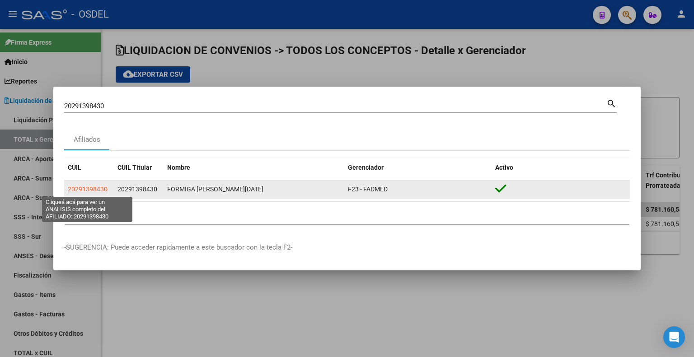
click at [100, 188] on span "20291398430" at bounding box center [88, 189] width 40 height 7
type textarea "20291398430"
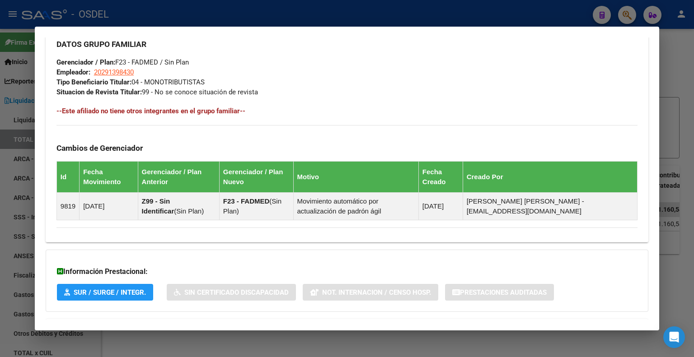
scroll to position [480, 0]
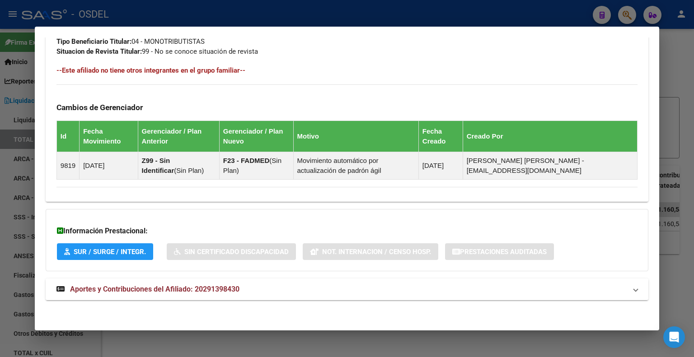
click at [134, 280] on mat-expansion-panel-header "Aportes y Contribuciones del Afiliado: 20291398430" at bounding box center [347, 290] width 602 height 22
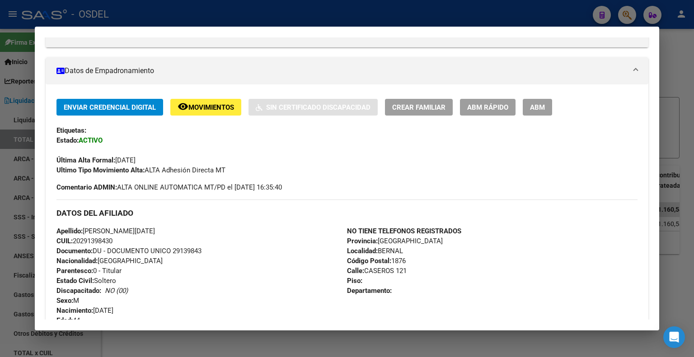
scroll to position [0, 0]
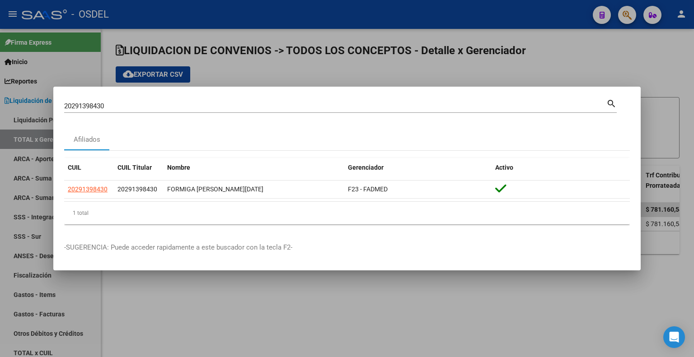
drag, startPoint x: 171, startPoint y: 112, endPoint x: 145, endPoint y: 113, distance: 26.7
click at [145, 113] on div "20291398430 Buscar (apellido, dni, [PERSON_NAME], [PERSON_NAME], cuit, obra soc…" at bounding box center [340, 110] width 552 height 24
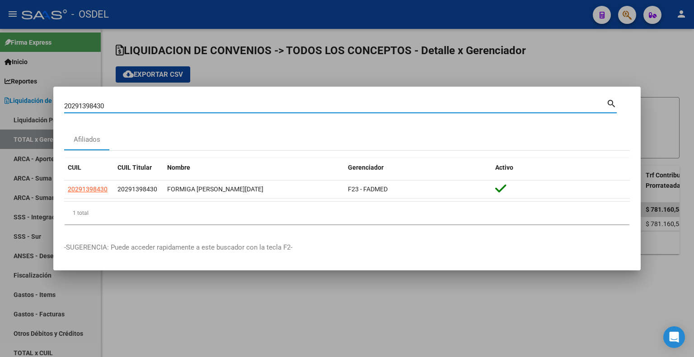
drag, startPoint x: 121, startPoint y: 106, endPoint x: 0, endPoint y: 106, distance: 121.0
click at [0, 106] on div "20291398430 Buscar (apellido, dni, cuil, nro traspaso, cuit, obra social) searc…" at bounding box center [347, 178] width 694 height 357
paste input "389839222"
type input "20389839222"
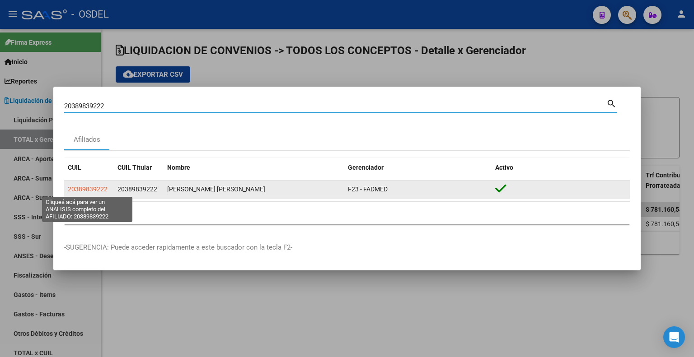
click at [96, 189] on span "20389839222" at bounding box center [88, 189] width 40 height 7
type textarea "20389839222"
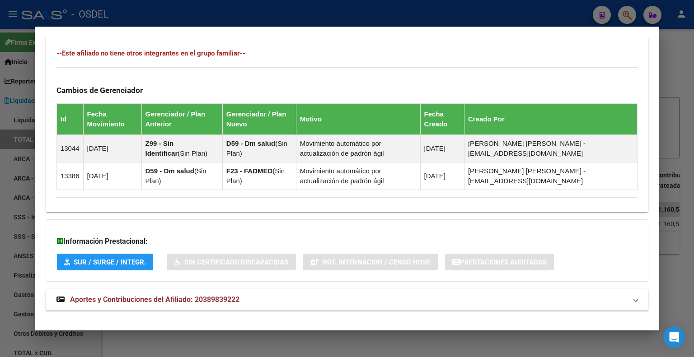
scroll to position [507, 0]
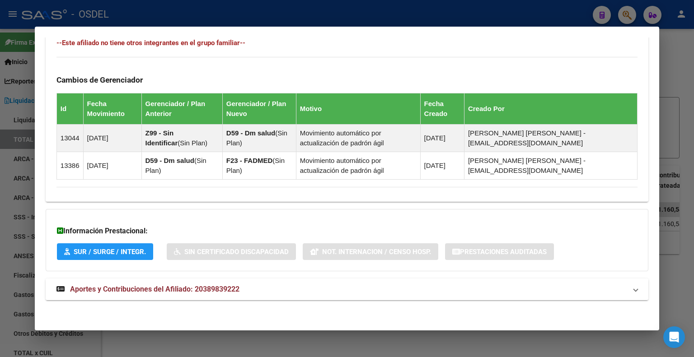
click at [145, 288] on span "Aportes y Contribuciones del Afiliado: 20389839222" at bounding box center [154, 289] width 169 height 9
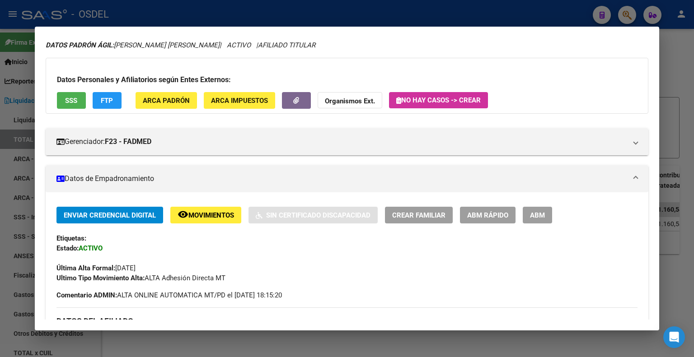
scroll to position [0, 0]
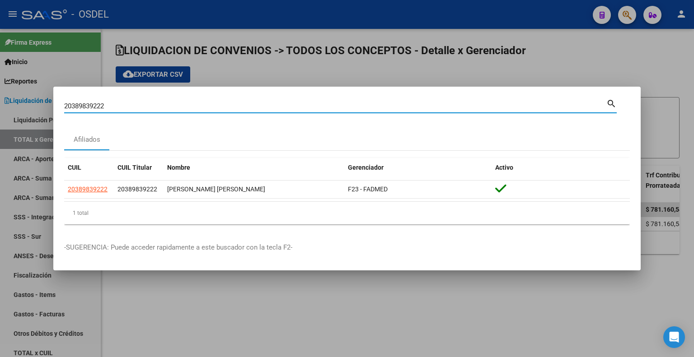
drag, startPoint x: 159, startPoint y: 110, endPoint x: 19, endPoint y: 110, distance: 140.0
click at [19, 110] on div "20389839222 Buscar (apellido, dni, cuil, nro traspaso, cuit, obra social) searc…" at bounding box center [347, 178] width 694 height 357
paste input "92715275"
type input "20392715275"
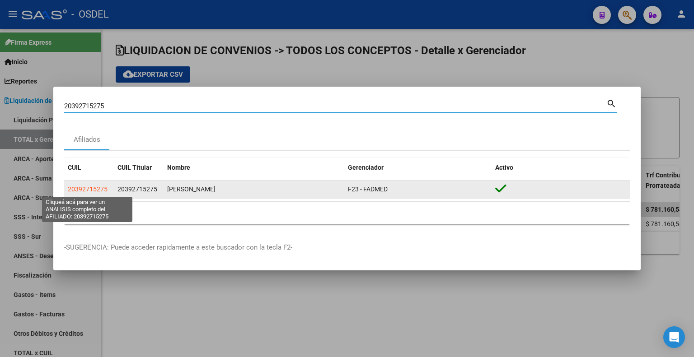
click at [99, 188] on span "20392715275" at bounding box center [88, 189] width 40 height 7
type textarea "20392715275"
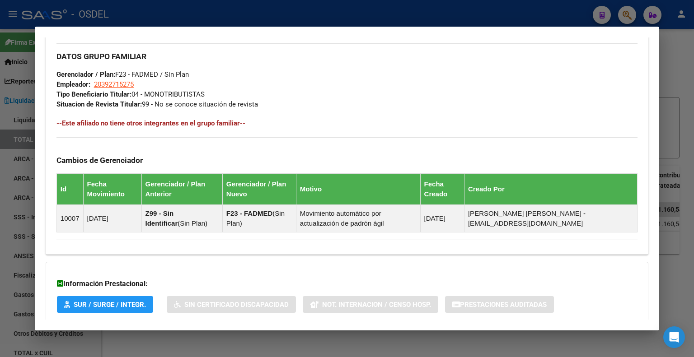
scroll to position [480, 0]
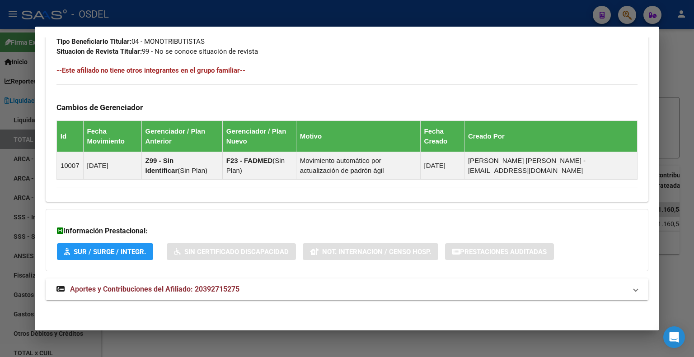
click at [160, 293] on strong "Aportes y Contribuciones del Afiliado: 20392715275" at bounding box center [147, 289] width 183 height 11
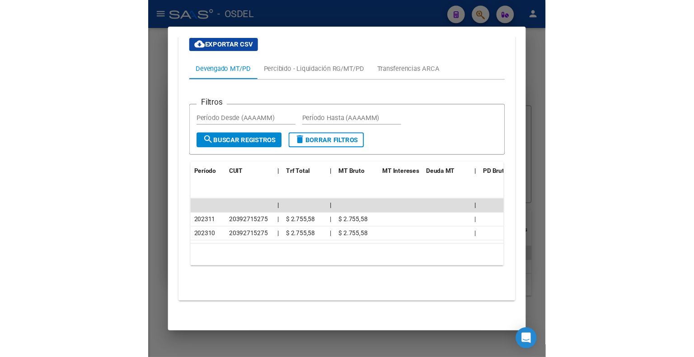
scroll to position [713, 0]
